Goal: Check status

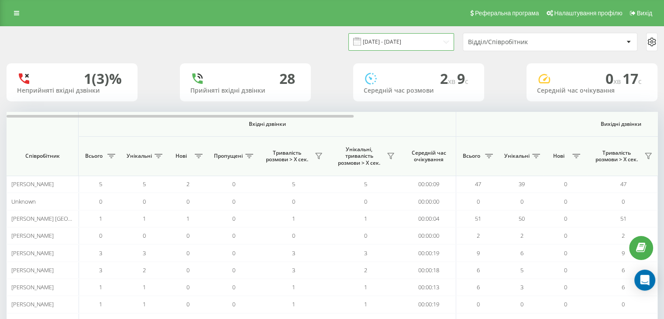
click at [441, 42] on input "[DATE] - [DATE]" at bounding box center [402, 41] width 106 height 17
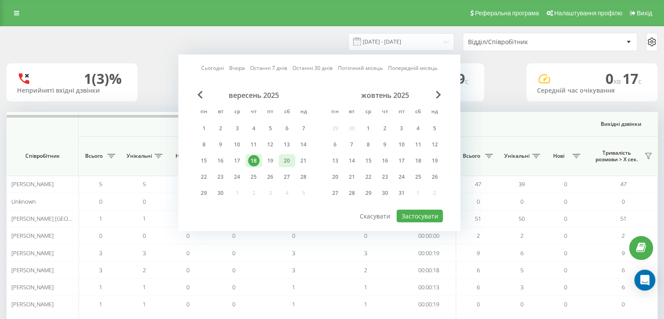
click at [286, 90] on div "20" at bounding box center [286, 160] width 11 height 11
click at [209, 90] on div "22" at bounding box center [203, 176] width 11 height 11
click at [226, 90] on div "23" at bounding box center [220, 176] width 17 height 13
click at [422, 90] on button "Застосувати" at bounding box center [420, 216] width 46 height 13
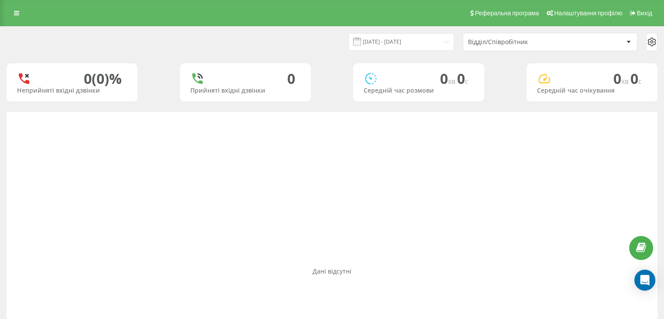
click at [414, 51] on div "[DATE] - [DATE] Відділ/Співробітник" at bounding box center [495, 42] width 326 height 18
click at [414, 39] on input "[DATE] - [DATE]" at bounding box center [402, 41] width 106 height 17
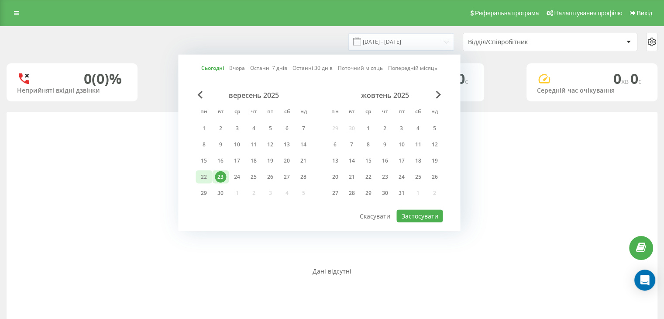
click at [201, 90] on div "22" at bounding box center [203, 176] width 11 height 11
click at [418, 90] on div "вересень 2025 пн вт ср чт пт сб нд 1 2 3 4 5 6 7 8 9 10 11 12 13 14 15 16 17 18…" at bounding box center [319, 150] width 247 height 118
click at [423, 90] on button "Застосувати" at bounding box center [420, 216] width 46 height 13
type input "[DATE] - [DATE]"
